Goal: Task Accomplishment & Management: Use online tool/utility

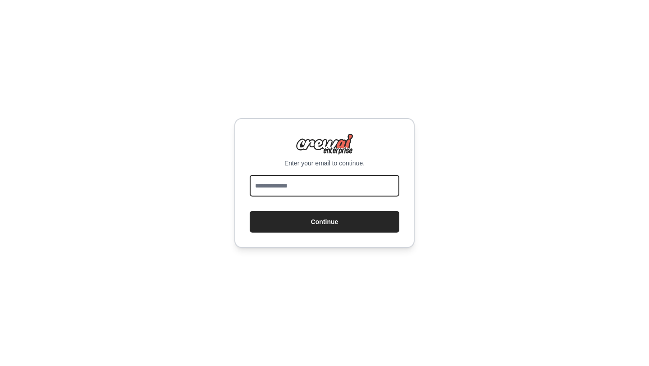
click at [281, 193] on input "email" at bounding box center [325, 186] width 150 height 22
type input "**********"
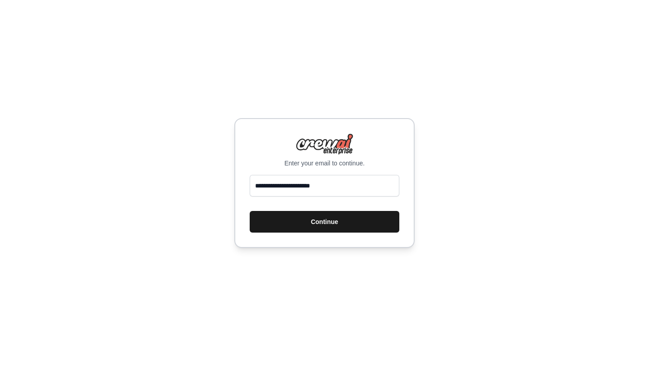
click at [308, 222] on button "Continue" at bounding box center [325, 222] width 150 height 22
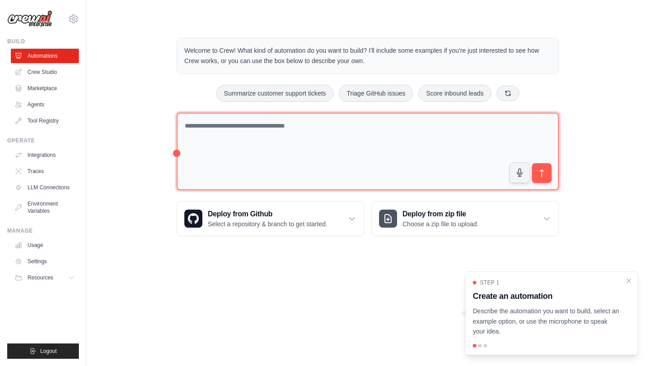
click at [324, 136] on textarea at bounding box center [368, 152] width 382 height 78
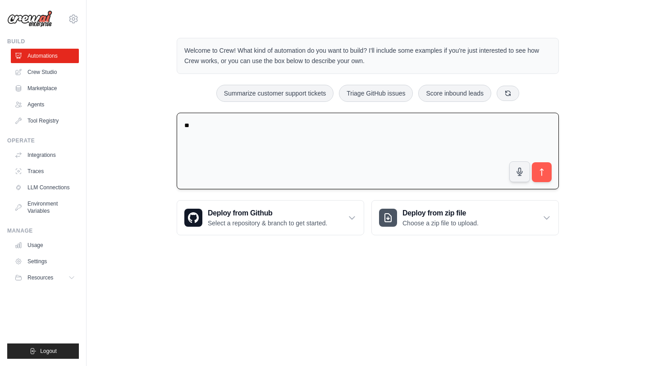
type textarea "*"
click at [263, 143] on textarea at bounding box center [368, 151] width 382 height 77
paste textarea "**********"
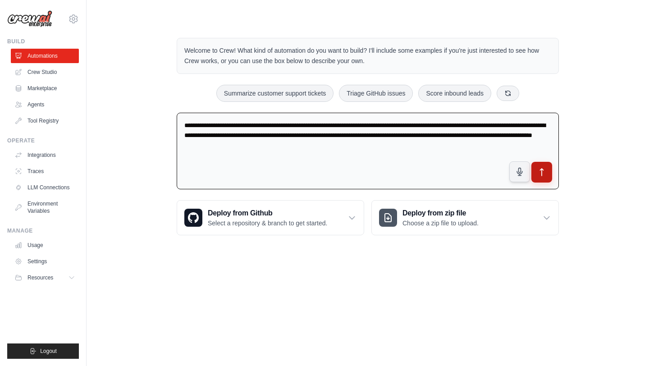
type textarea "**********"
click at [547, 170] on button "submit" at bounding box center [541, 172] width 21 height 21
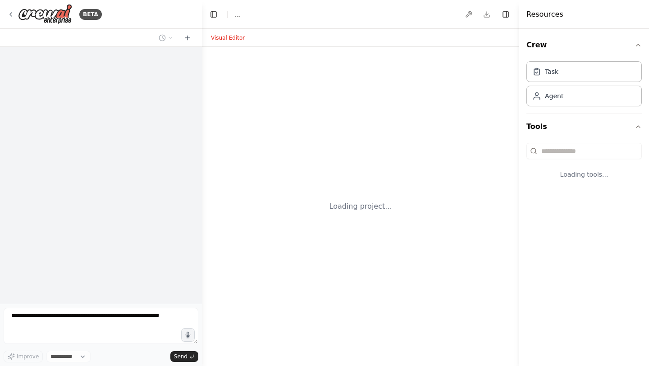
select select "****"
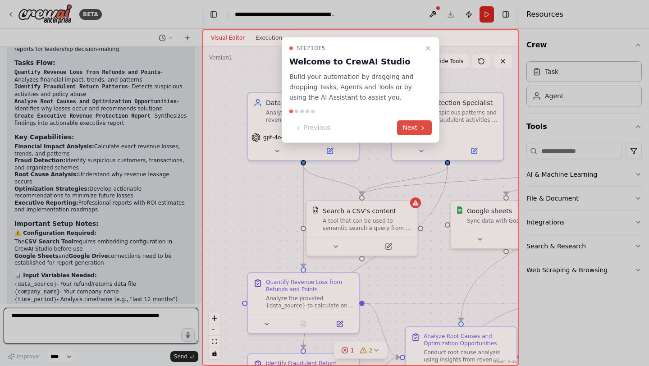
scroll to position [732, 0]
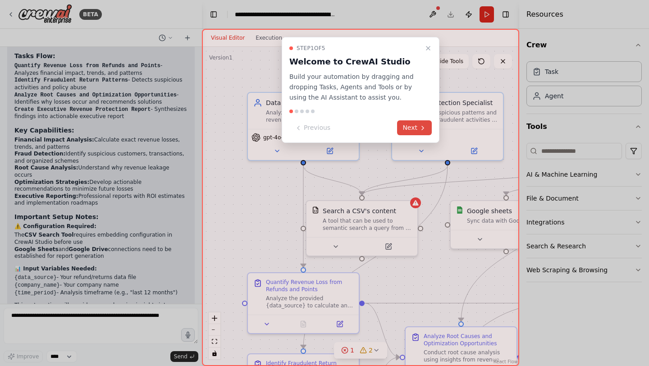
click at [405, 127] on button "Next" at bounding box center [414, 127] width 35 height 15
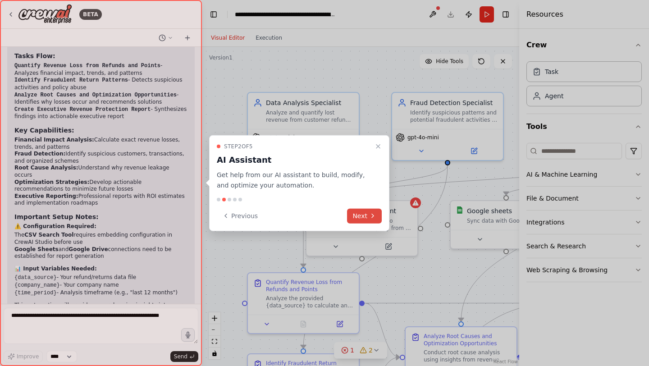
click at [359, 214] on button "Next" at bounding box center [364, 215] width 35 height 15
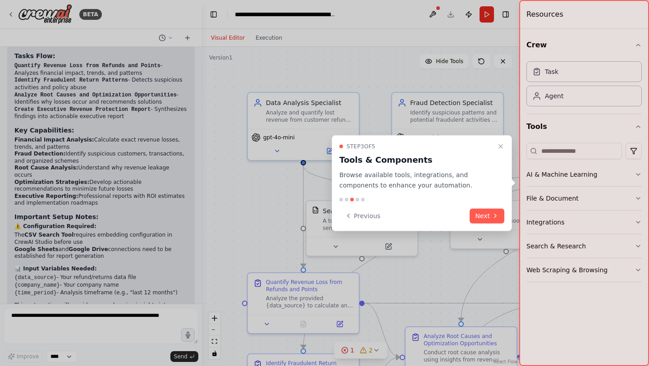
click at [480, 223] on div "Step 3 of 5 Tools & Components Browse available tools, integrations, and compon…" at bounding box center [422, 183] width 180 height 96
click at [480, 219] on button "Next" at bounding box center [487, 215] width 35 height 15
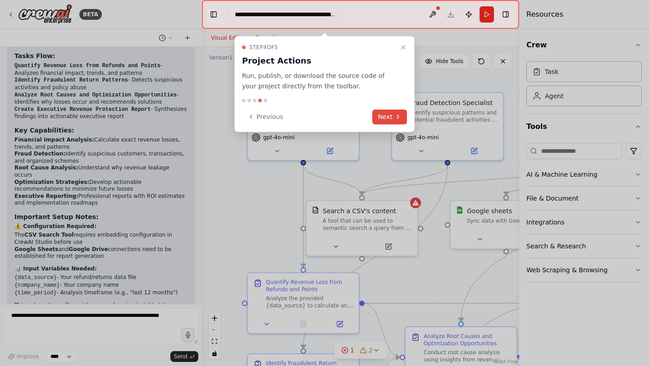
click at [384, 120] on button "Next" at bounding box center [389, 116] width 35 height 15
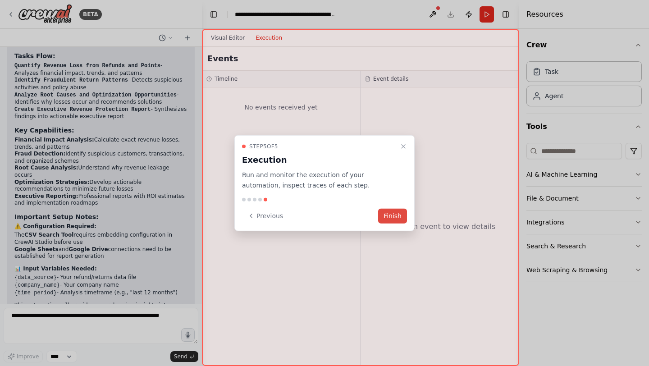
click at [388, 218] on button "Finish" at bounding box center [392, 215] width 29 height 15
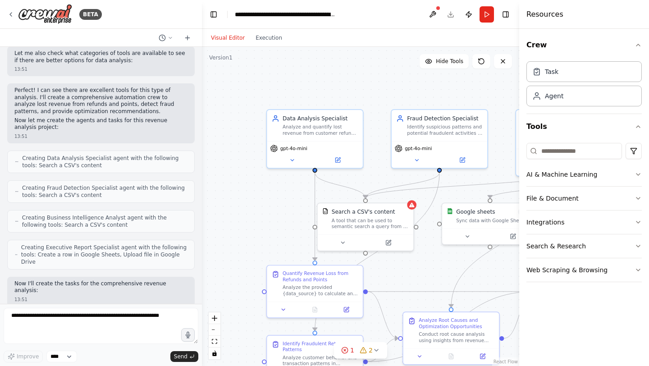
scroll to position [0, 0]
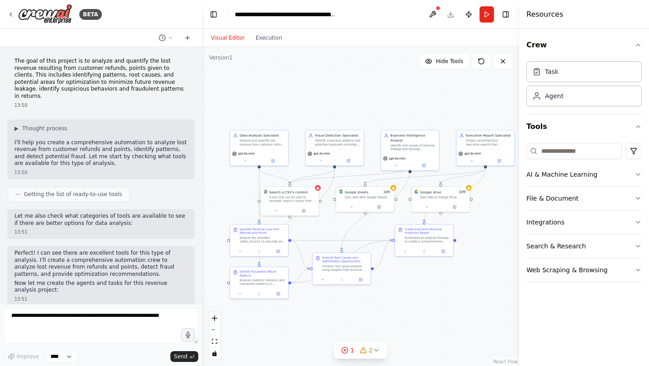
drag, startPoint x: 398, startPoint y: 259, endPoint x: 326, endPoint y: 234, distance: 76.7
click at [325, 233] on div ".deletable-edge-delete-btn { width: 20px; height: 20px; border: 0px solid #ffff…" at bounding box center [360, 206] width 317 height 319
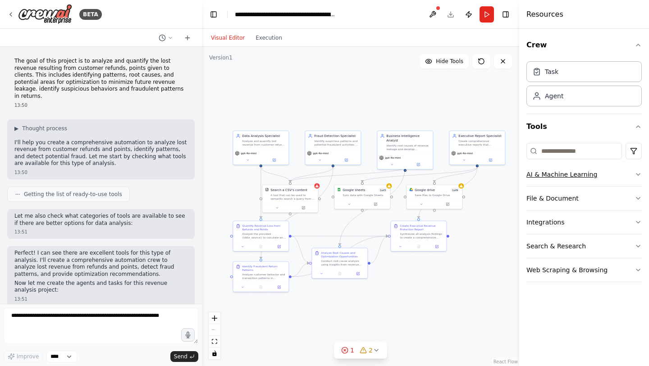
click at [626, 175] on button "AI & Machine Learning" at bounding box center [583, 174] width 115 height 23
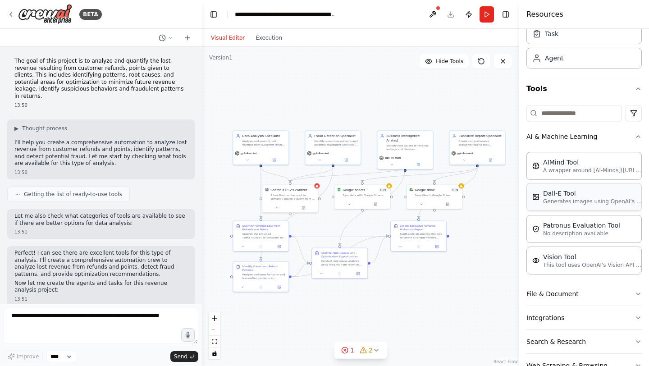
scroll to position [64, 0]
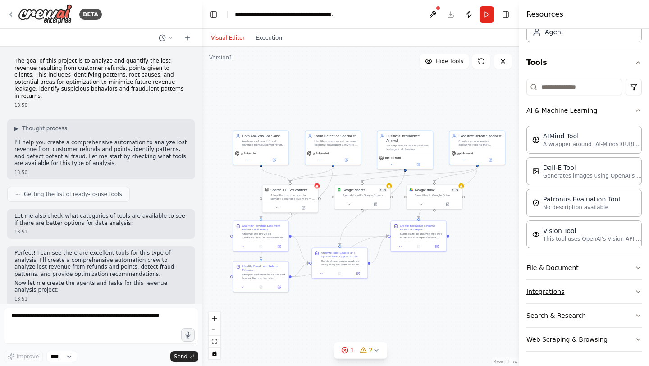
click at [587, 292] on button "Integrations" at bounding box center [583, 291] width 115 height 23
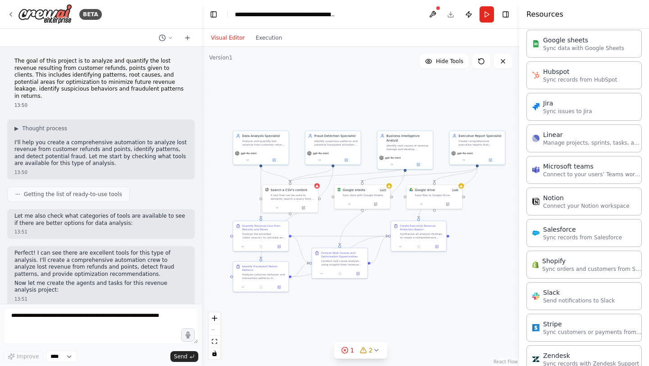
scroll to position [670, 0]
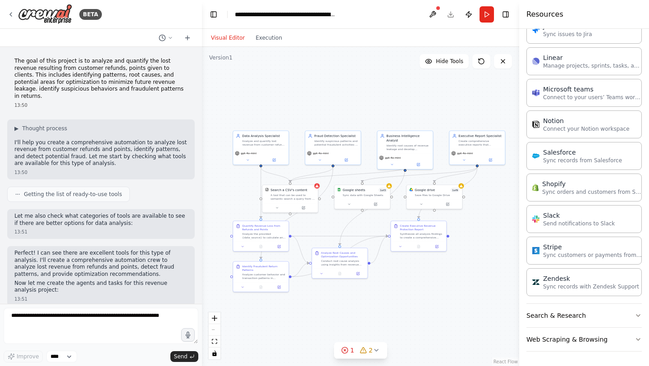
click at [547, 16] on h4 "Resources" at bounding box center [544, 14] width 37 height 11
click at [503, 14] on button "Toggle Right Sidebar" at bounding box center [505, 14] width 13 height 13
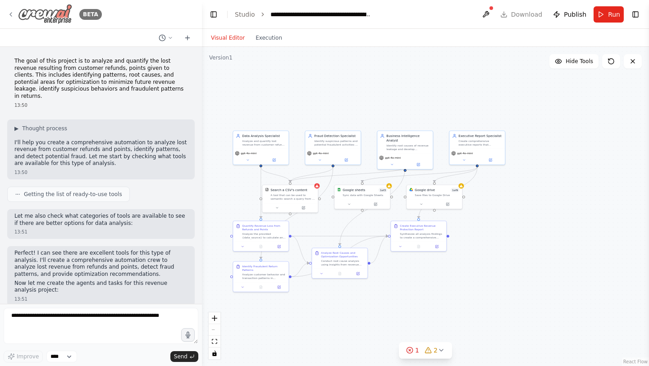
click at [66, 9] on img at bounding box center [45, 14] width 54 height 20
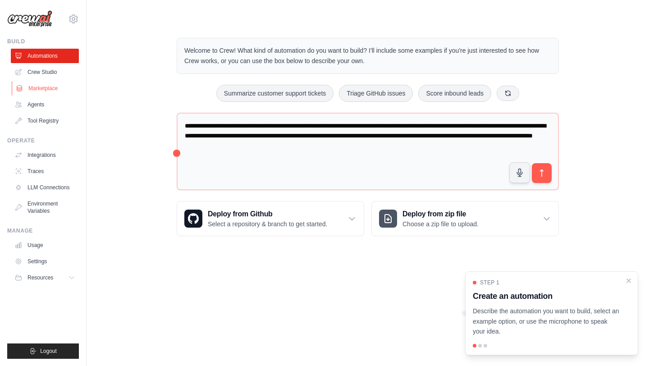
click at [46, 91] on link "Marketplace" at bounding box center [46, 88] width 68 height 14
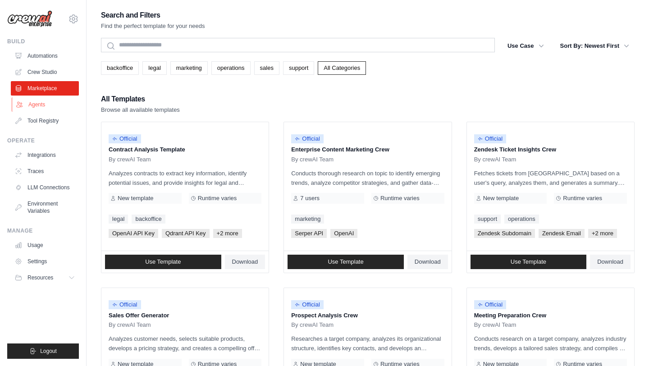
click at [50, 102] on link "Agents" at bounding box center [46, 104] width 68 height 14
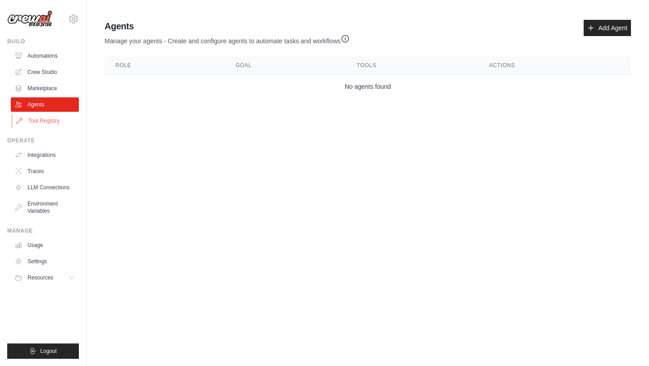
click at [52, 121] on link "Tool Registry" at bounding box center [46, 121] width 68 height 14
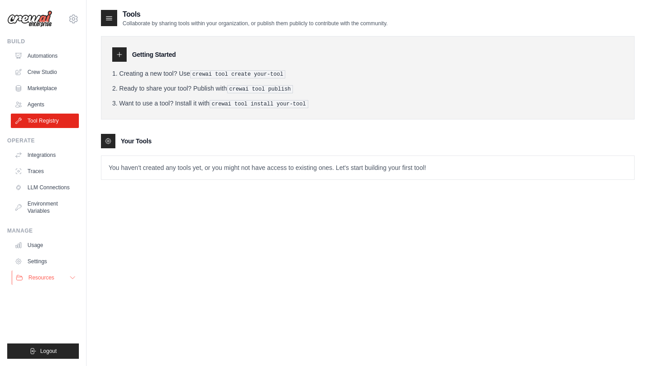
click at [39, 275] on span "Resources" at bounding box center [41, 277] width 26 height 7
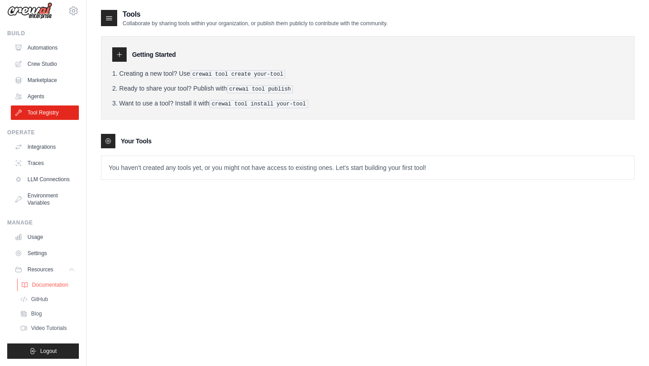
click at [54, 285] on span "Documentation" at bounding box center [50, 284] width 36 height 7
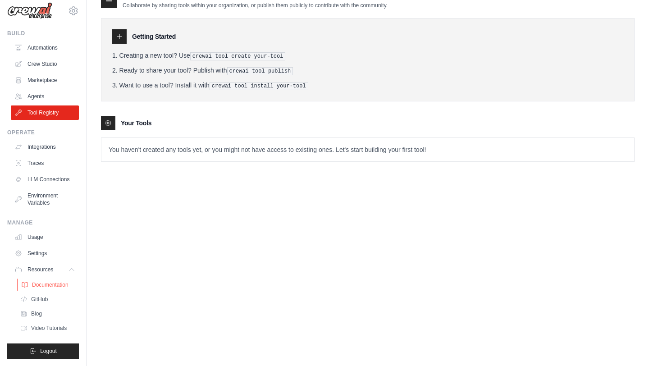
click at [58, 285] on span "Documentation" at bounding box center [50, 284] width 36 height 7
click at [46, 298] on span "GitHub" at bounding box center [40, 299] width 17 height 7
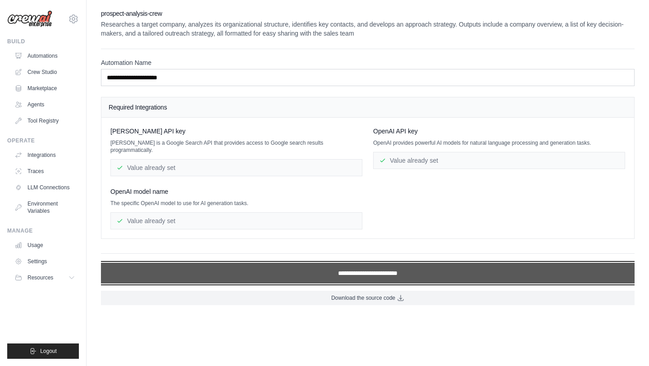
click at [459, 263] on input "**********" at bounding box center [368, 273] width 534 height 21
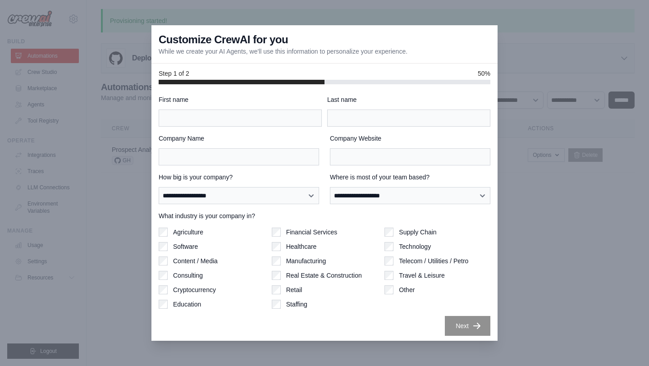
click at [515, 263] on div at bounding box center [324, 183] width 649 height 366
click at [169, 242] on div "Software" at bounding box center [212, 246] width 106 height 9
